Goal: Information Seeking & Learning: Learn about a topic

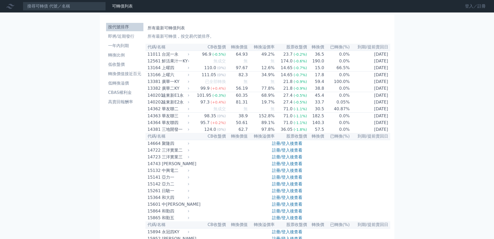
click at [480, 8] on link "登入／註冊" at bounding box center [475, 6] width 29 height 8
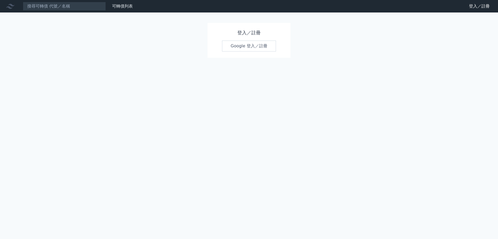
click at [247, 46] on link "Google 登入／註冊" at bounding box center [249, 45] width 54 height 11
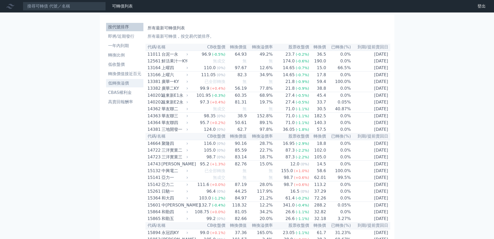
drag, startPoint x: 126, startPoint y: 82, endPoint x: 123, endPoint y: 84, distance: 3.8
click at [126, 82] on li "低轉換溢價" at bounding box center [124, 83] width 37 height 6
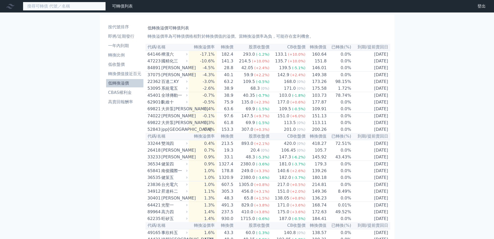
click at [77, 6] on input at bounding box center [64, 6] width 83 height 9
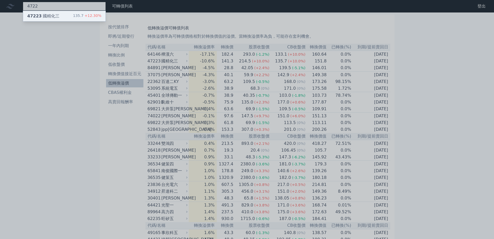
type input "4722"
click at [73, 15] on div "47223 國精化三 135.7 +12.30%" at bounding box center [64, 16] width 83 height 10
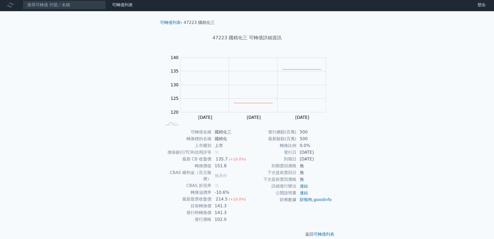
scroll to position [2, 0]
